Goal: Task Accomplishment & Management: Manage account settings

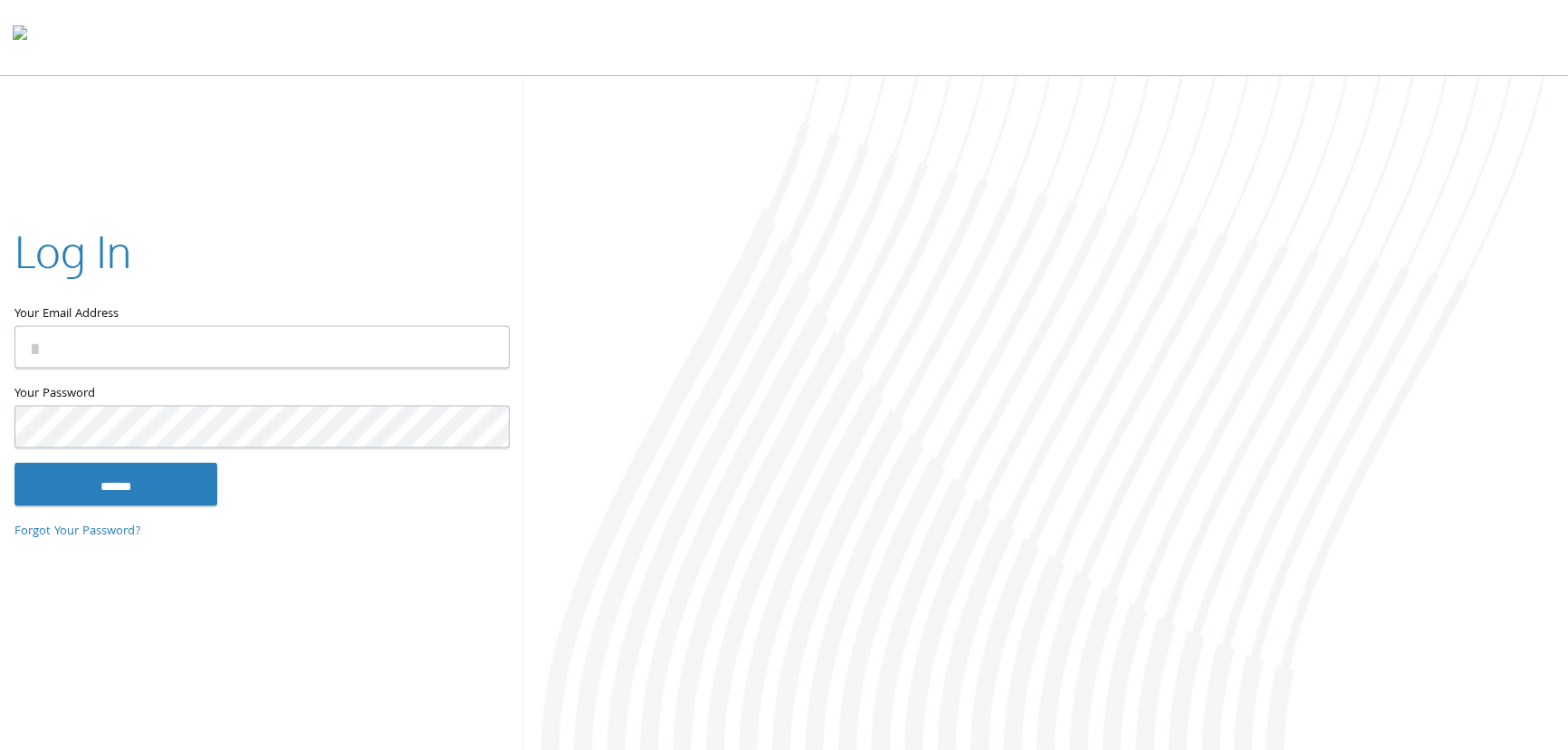
click at [226, 339] on input "Your Email Address" at bounding box center [262, 347] width 495 height 43
type input "**********"
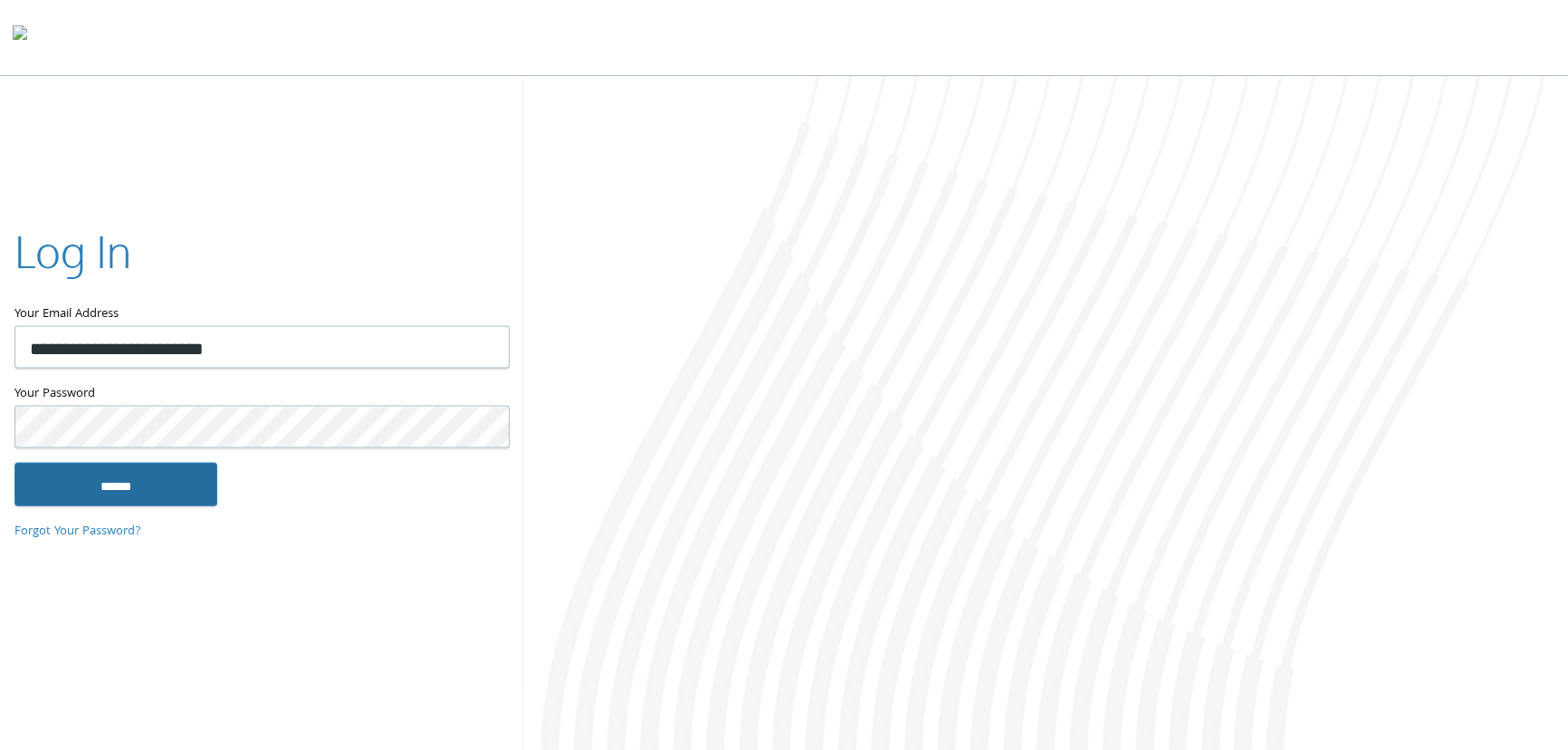
drag, startPoint x: 136, startPoint y: 478, endPoint x: 170, endPoint y: 486, distance: 34.9
click at [150, 476] on input "******" at bounding box center [116, 483] width 202 height 44
